Goal: Go to known website: Access a specific website the user already knows

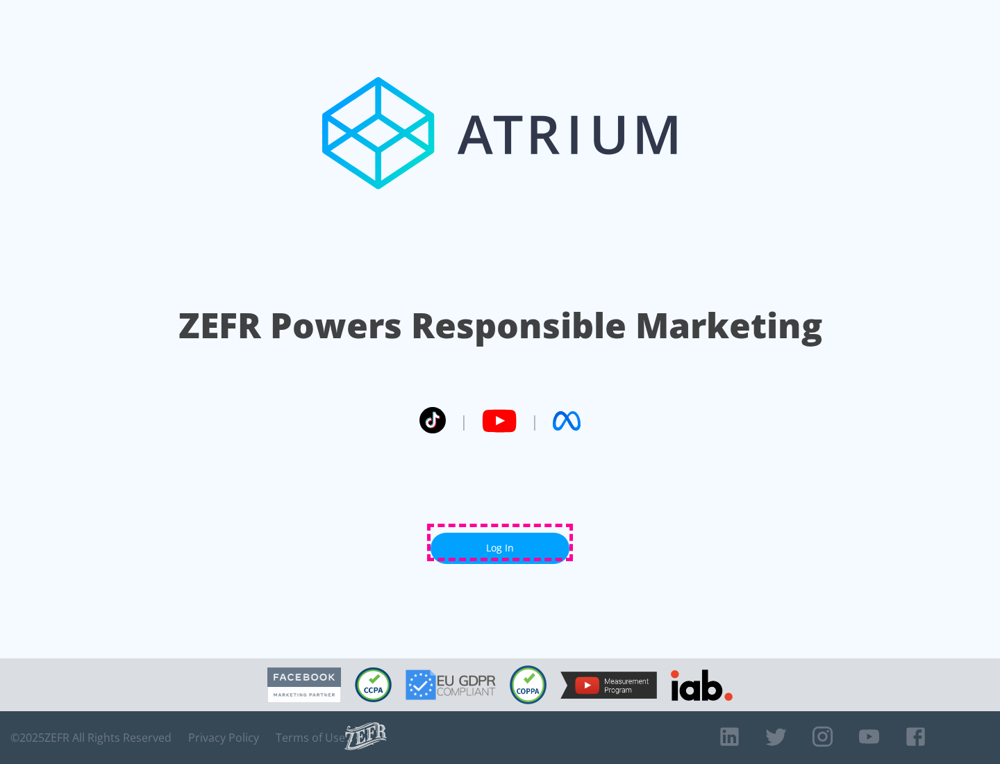
click at [500, 543] on link "Log In" at bounding box center [500, 548] width 139 height 31
